Goal: Information Seeking & Learning: Learn about a topic

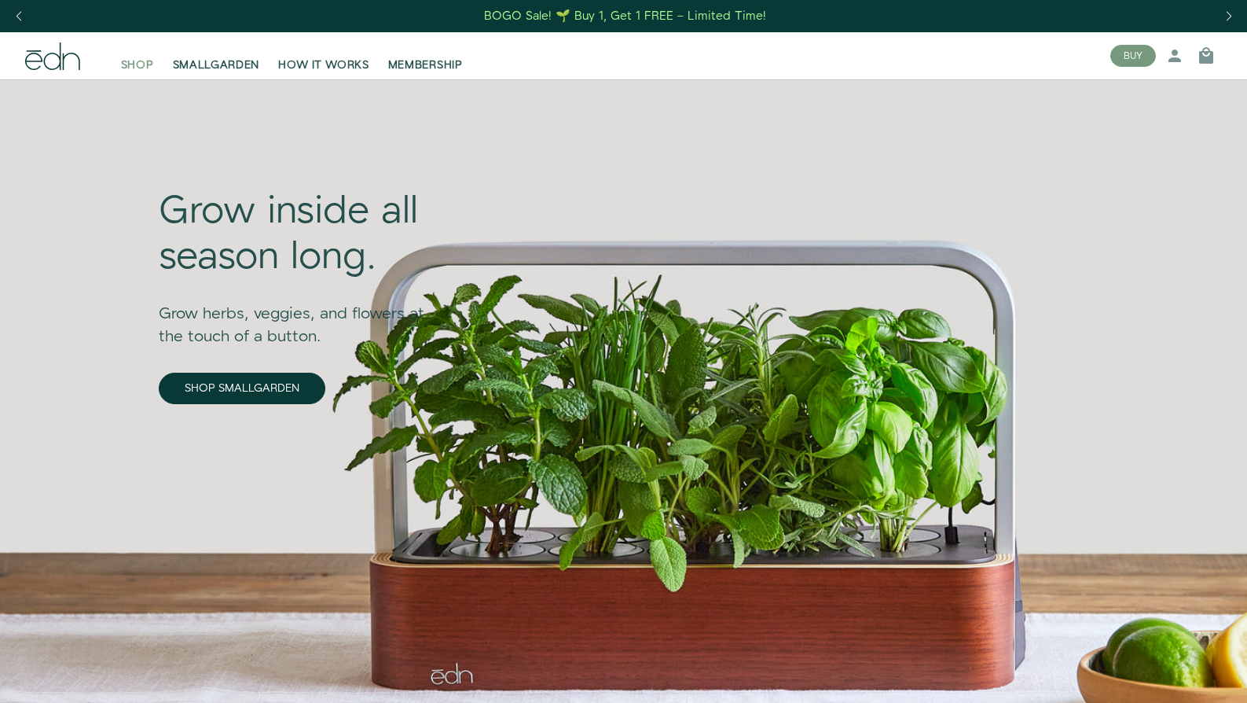
click at [132, 61] on span "SHOP" at bounding box center [137, 65] width 33 height 16
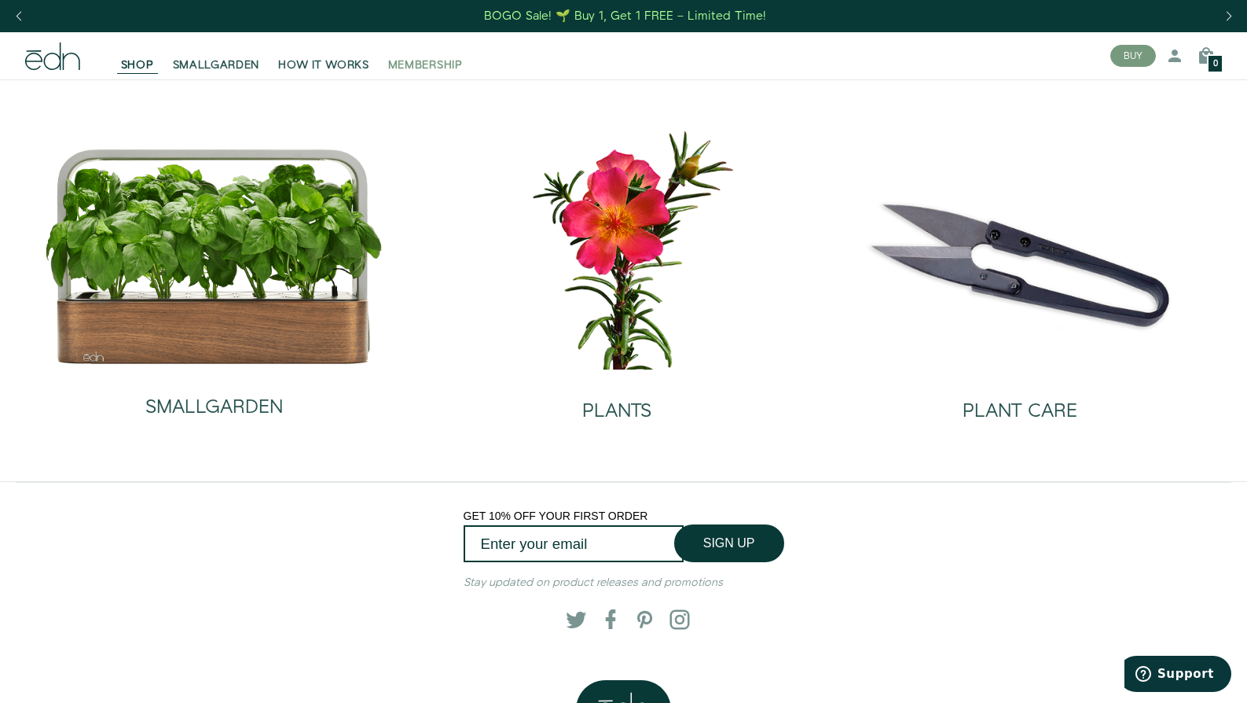
click at [430, 62] on span "MEMBERSHIP" at bounding box center [425, 65] width 75 height 16
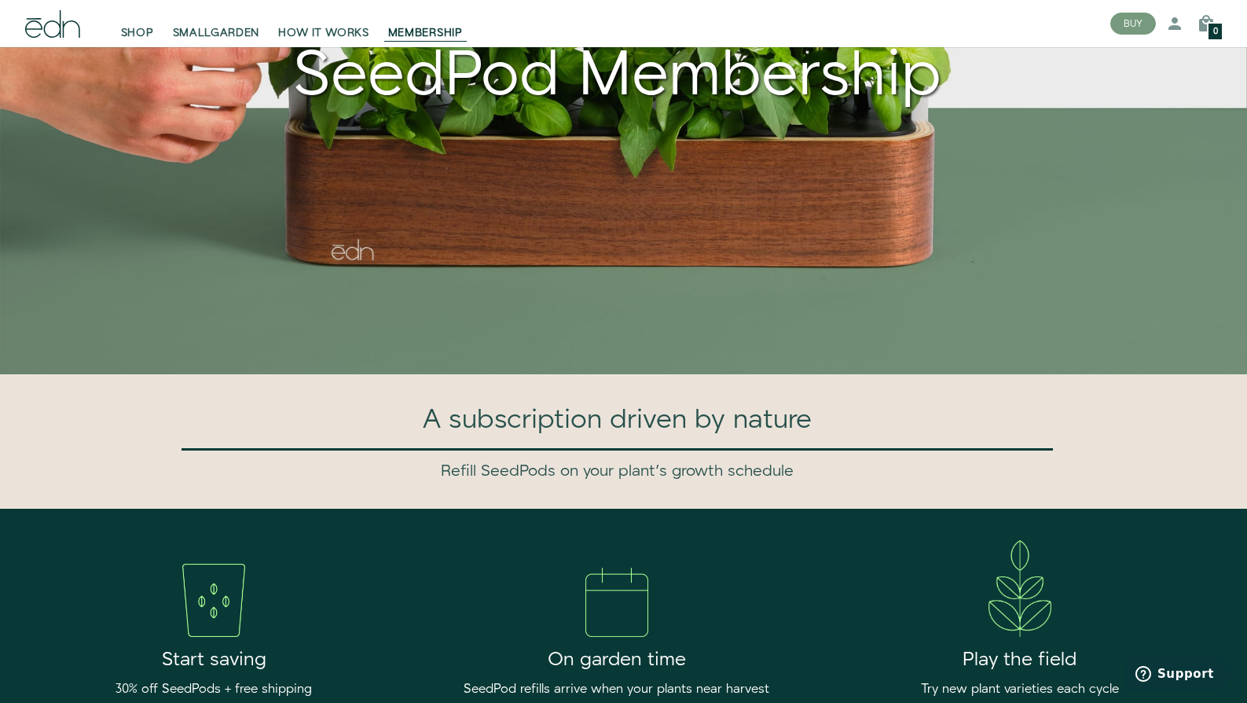
scroll to position [1534, 0]
